Goal: Task Accomplishment & Management: Complete application form

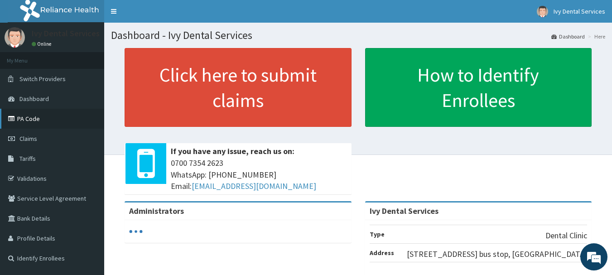
click at [35, 120] on link "PA Code" at bounding box center [52, 119] width 104 height 20
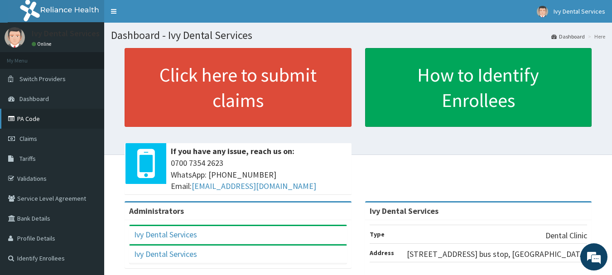
click at [23, 116] on link "PA Code" at bounding box center [52, 119] width 104 height 20
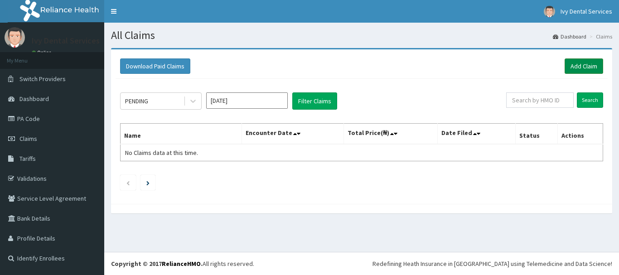
click at [586, 68] on link "Add Claim" at bounding box center [583, 65] width 39 height 15
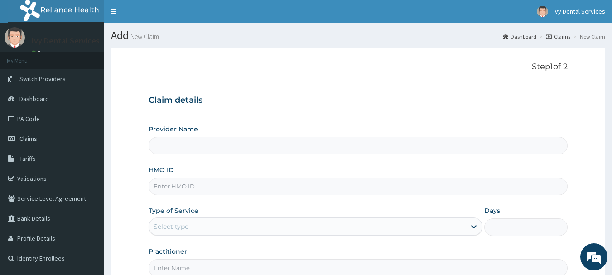
type input "Ivy Dental Services"
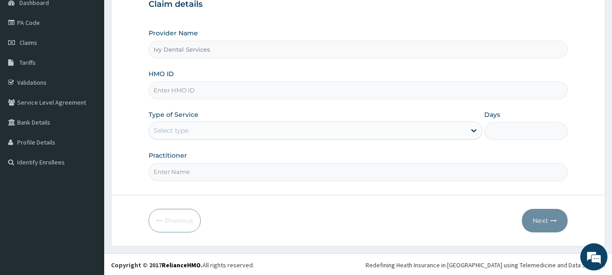
scroll to position [97, 0]
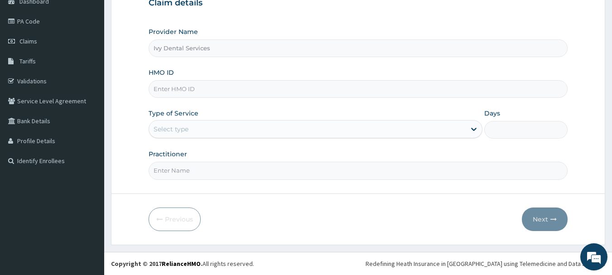
click at [480, 96] on input "HMO ID" at bounding box center [358, 89] width 419 height 18
type input "RCO/10008/A"
click at [468, 126] on div at bounding box center [474, 129] width 16 height 16
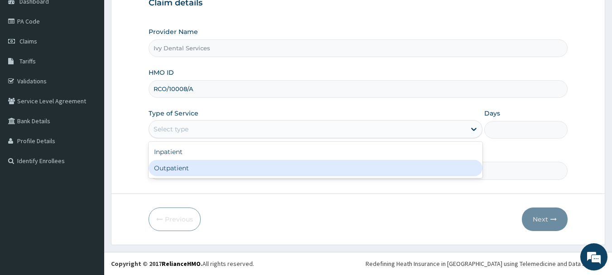
click at [463, 171] on div "Outpatient" at bounding box center [316, 168] width 334 height 16
type input "1"
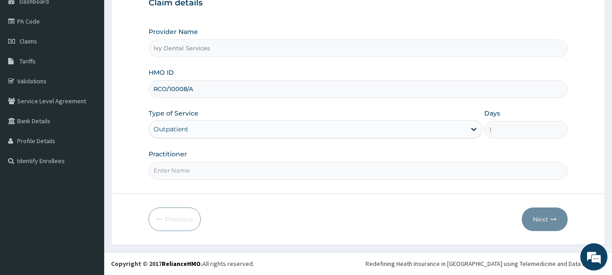
click at [463, 171] on input "Practitioner" at bounding box center [358, 171] width 419 height 18
type input "DR TONADE"
click at [544, 222] on button "Next" at bounding box center [545, 219] width 46 height 24
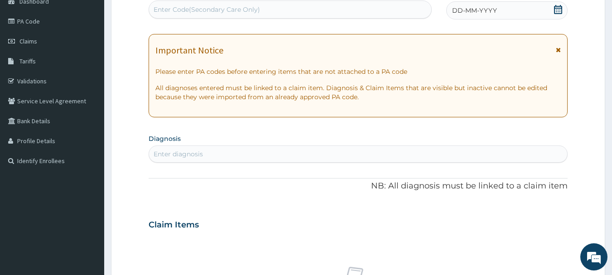
click at [559, 9] on icon at bounding box center [558, 9] width 9 height 9
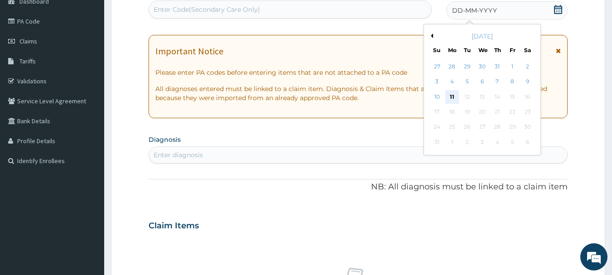
click at [453, 97] on div "11" at bounding box center [452, 97] width 14 height 14
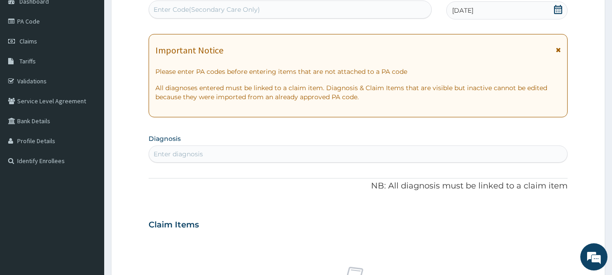
click at [380, 4] on div "Enter Code(Secondary Care Only)" at bounding box center [290, 9] width 283 height 14
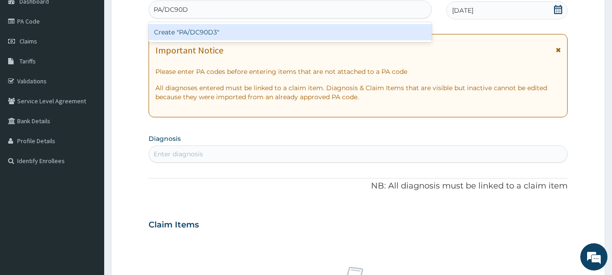
type input "PA/DC90D3"
click at [383, 31] on div "Create "PA/DC90D3"" at bounding box center [291, 32] width 284 height 16
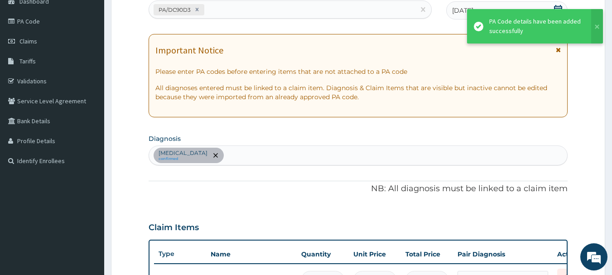
scroll to position [302, 0]
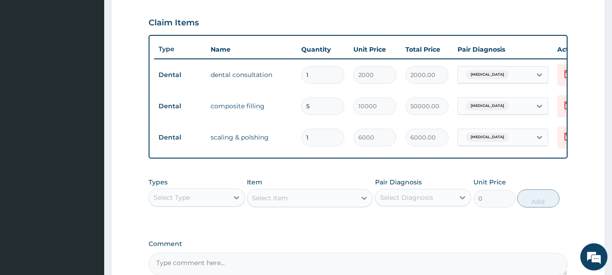
click at [316, 109] on input "5" at bounding box center [322, 106] width 43 height 18
type input "0.00"
type input "2"
type input "20000.00"
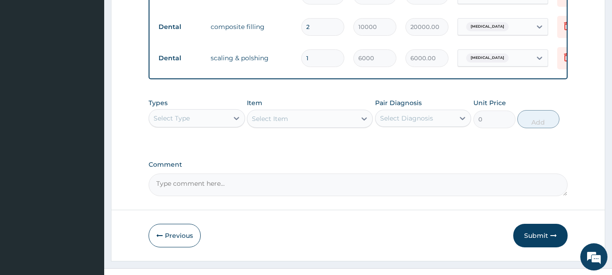
scroll to position [405, 0]
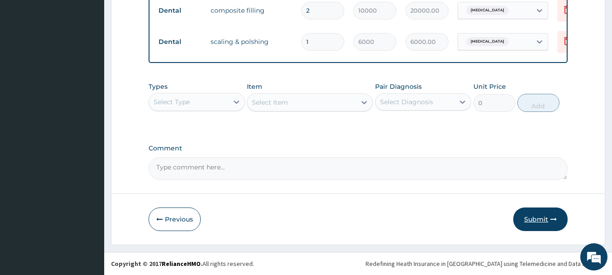
click at [547, 226] on button "Submit" at bounding box center [540, 219] width 54 height 24
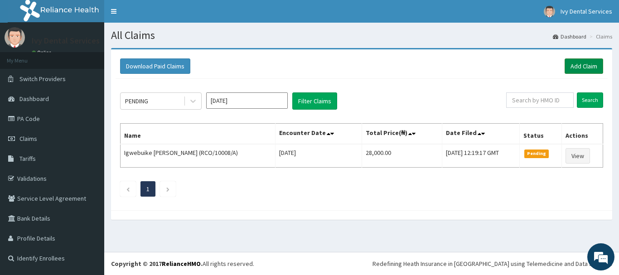
click at [584, 64] on link "Add Claim" at bounding box center [583, 65] width 39 height 15
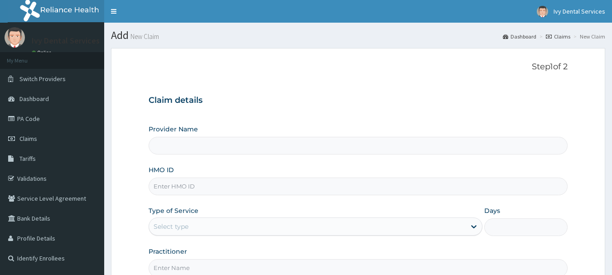
type input "Ivy Dental Services"
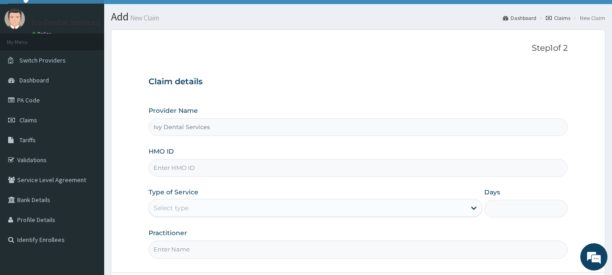
scroll to position [97, 0]
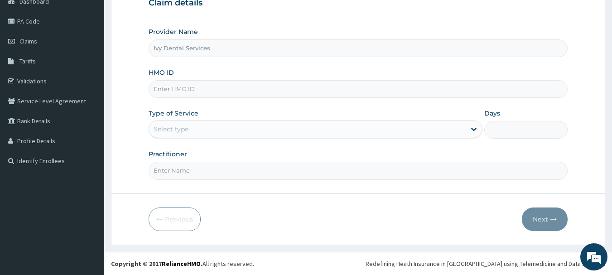
click at [471, 91] on input "HMO ID" at bounding box center [358, 89] width 419 height 18
type input "PNM/10040/A"
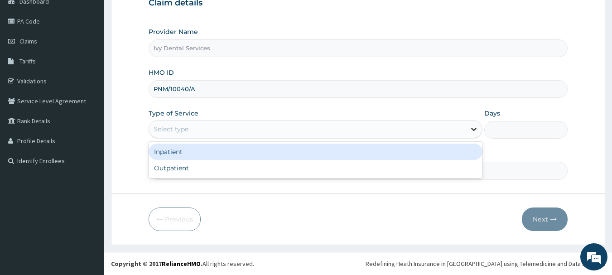
click at [472, 127] on icon at bounding box center [473, 129] width 9 height 9
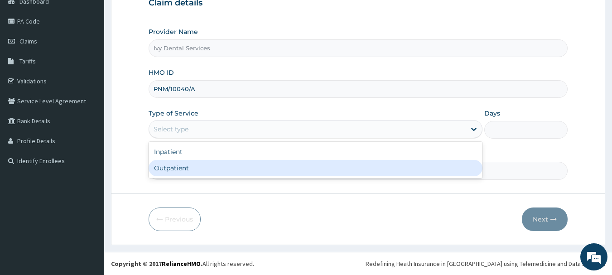
click at [464, 168] on div "Outpatient" at bounding box center [316, 168] width 334 height 16
type input "1"
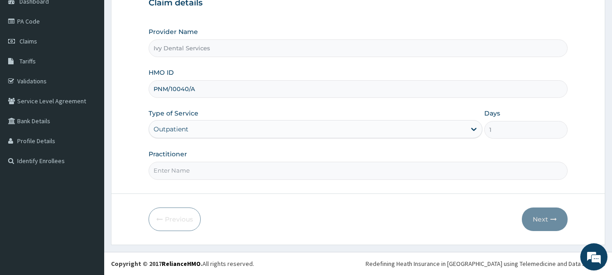
click at [500, 172] on input "Practitioner" at bounding box center [358, 171] width 419 height 18
type input "DR TONADE"
click at [553, 214] on button "Next" at bounding box center [545, 219] width 46 height 24
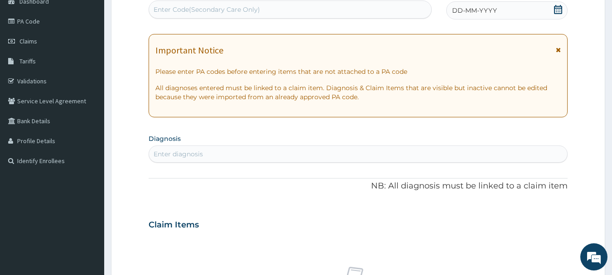
click at [559, 11] on icon at bounding box center [558, 9] width 9 height 9
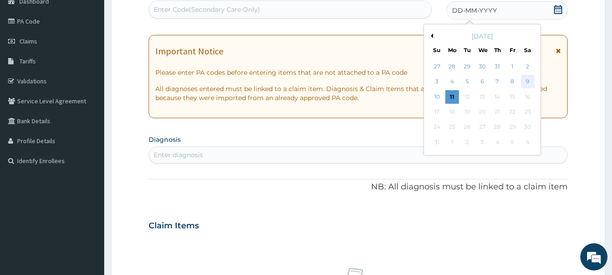
click at [528, 79] on div "9" at bounding box center [528, 82] width 14 height 14
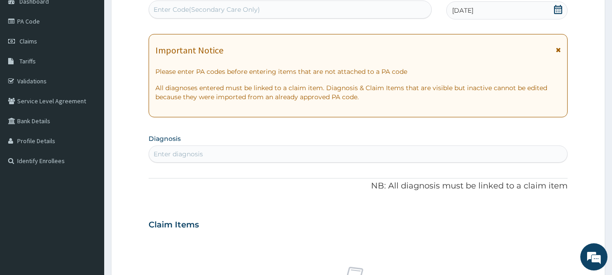
click at [401, 14] on div "Enter Code(Secondary Care Only)" at bounding box center [290, 9] width 283 height 14
type input "PA/888563"
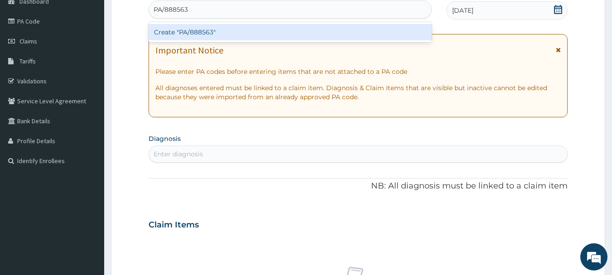
click at [388, 35] on div "Create "PA/888563"" at bounding box center [291, 32] width 284 height 16
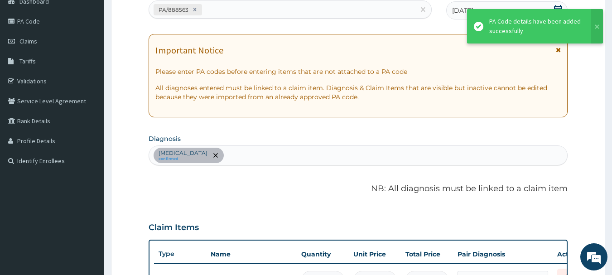
scroll to position [302, 0]
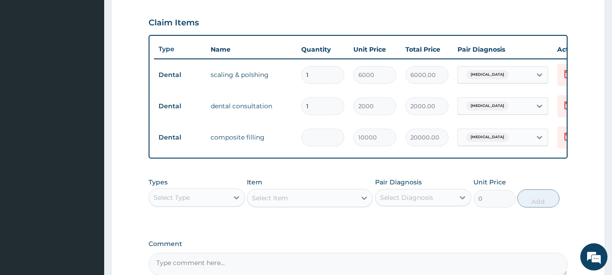
type input "0.00"
type input "1"
type input "10000.00"
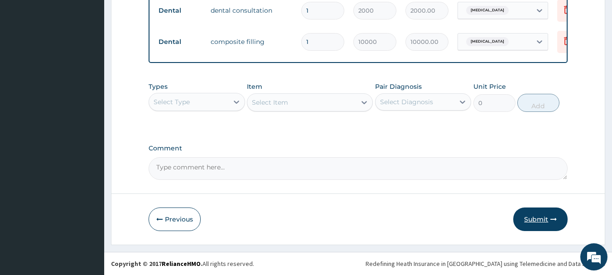
click at [541, 222] on button "Submit" at bounding box center [540, 219] width 54 height 24
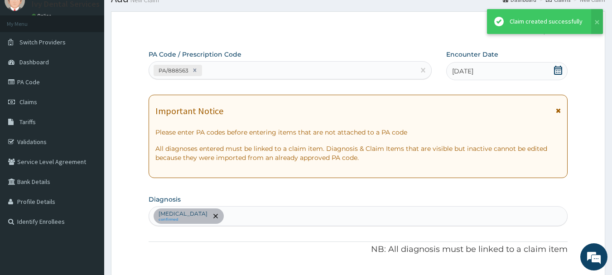
scroll to position [405, 0]
